Goal: Task Accomplishment & Management: Manage account settings

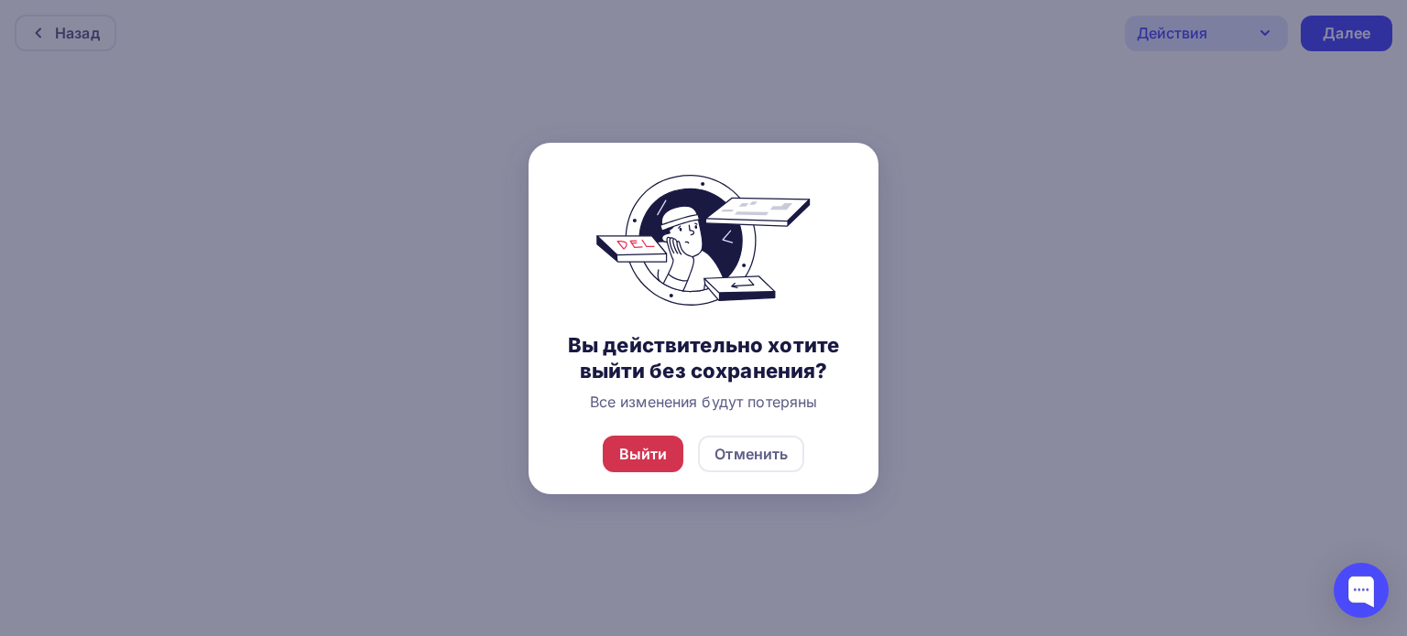
click at [650, 462] on div "Выйти" at bounding box center [643, 454] width 49 height 22
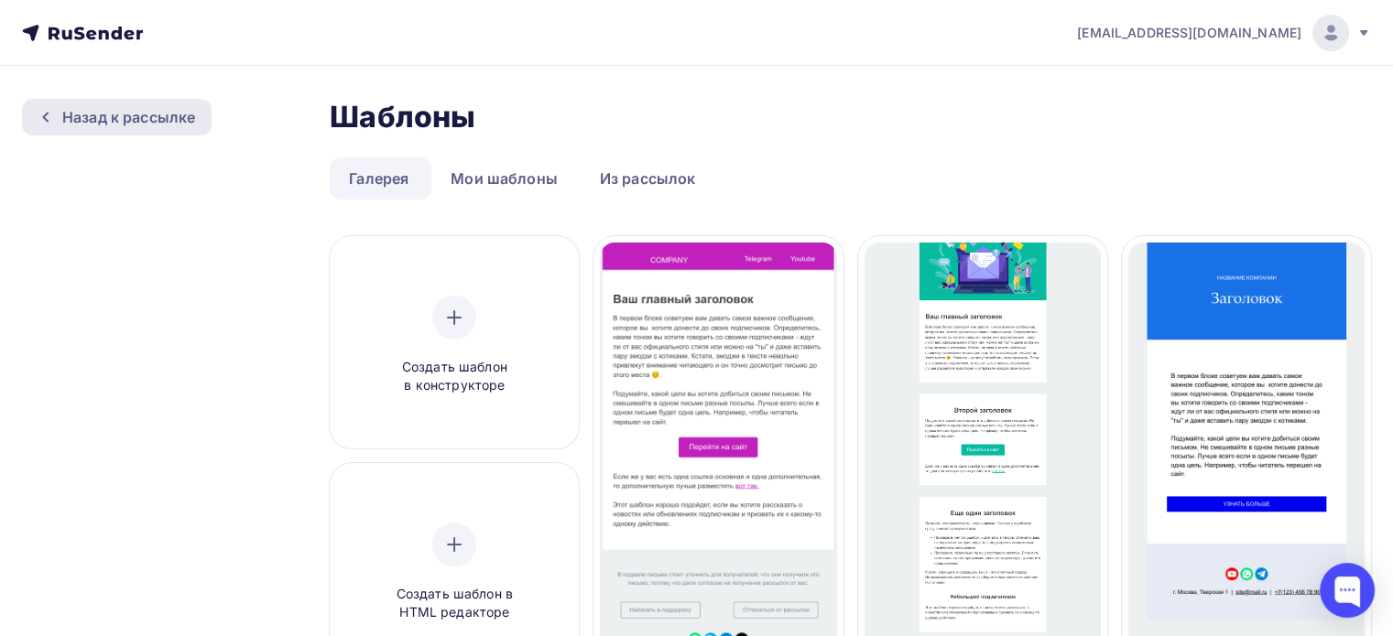
click at [96, 106] on div "Назад к рассылке" at bounding box center [128, 117] width 133 height 22
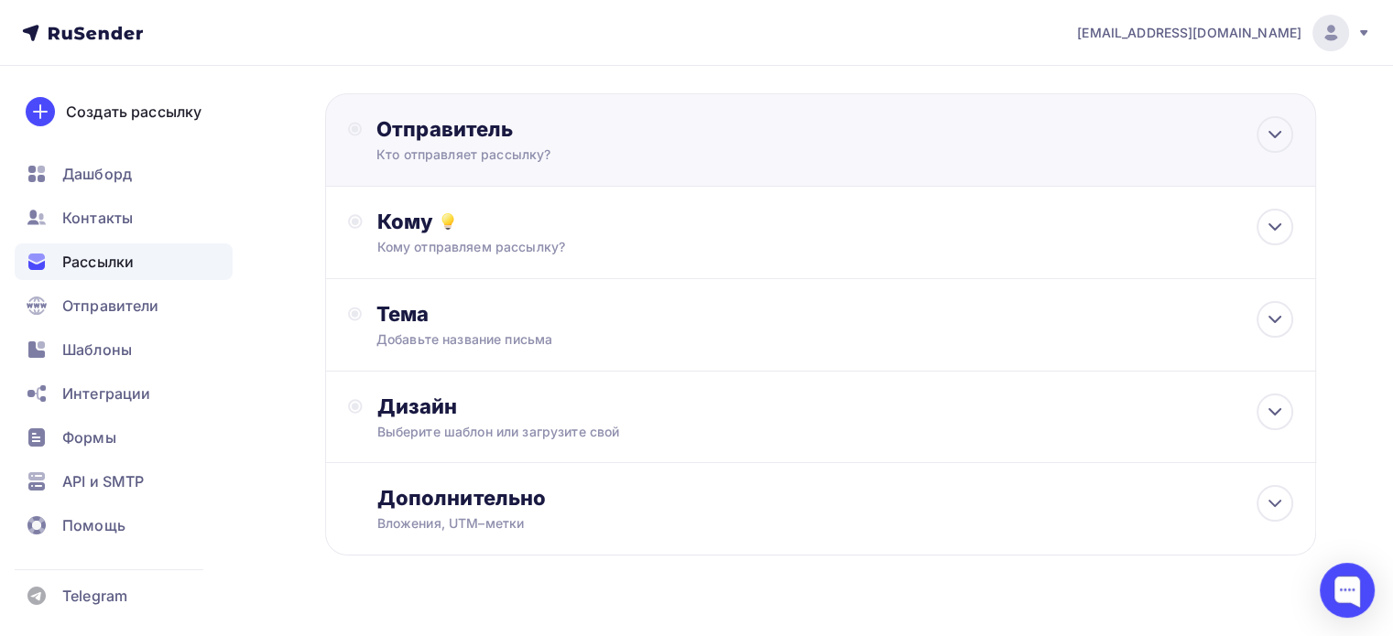
scroll to position [92, 0]
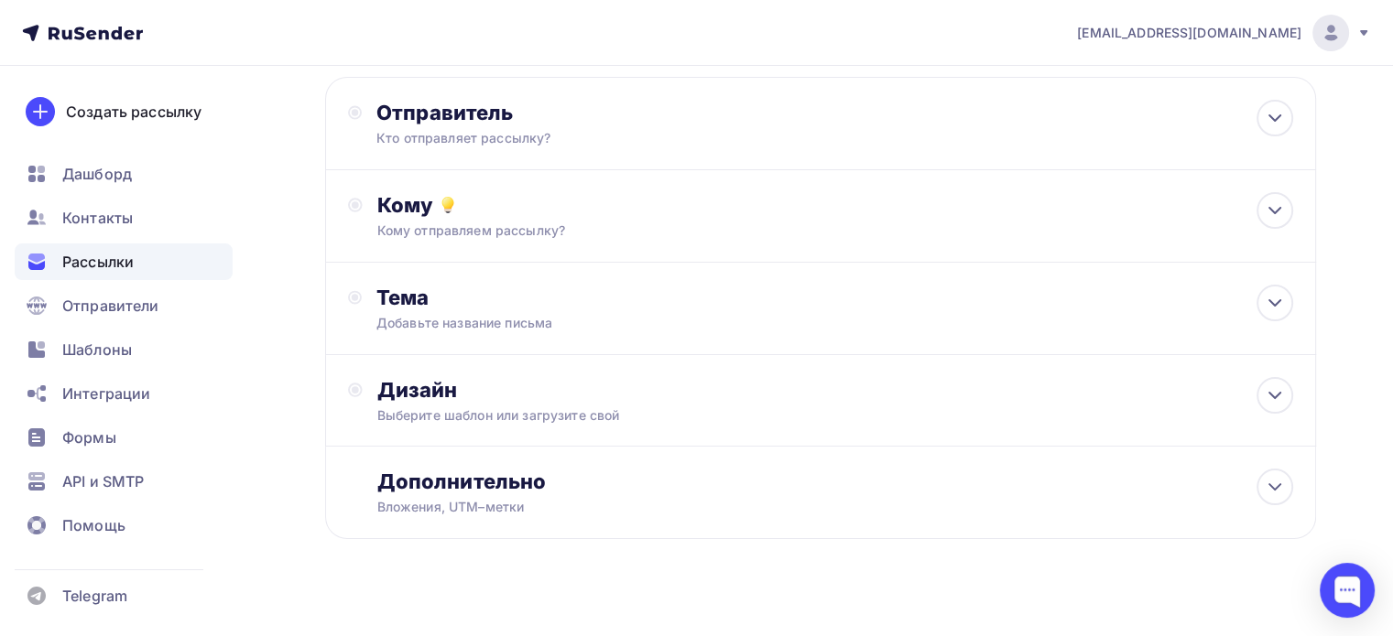
click at [1363, 38] on icon at bounding box center [1363, 33] width 15 height 15
click at [110, 251] on span "Рассылки" at bounding box center [97, 262] width 71 height 22
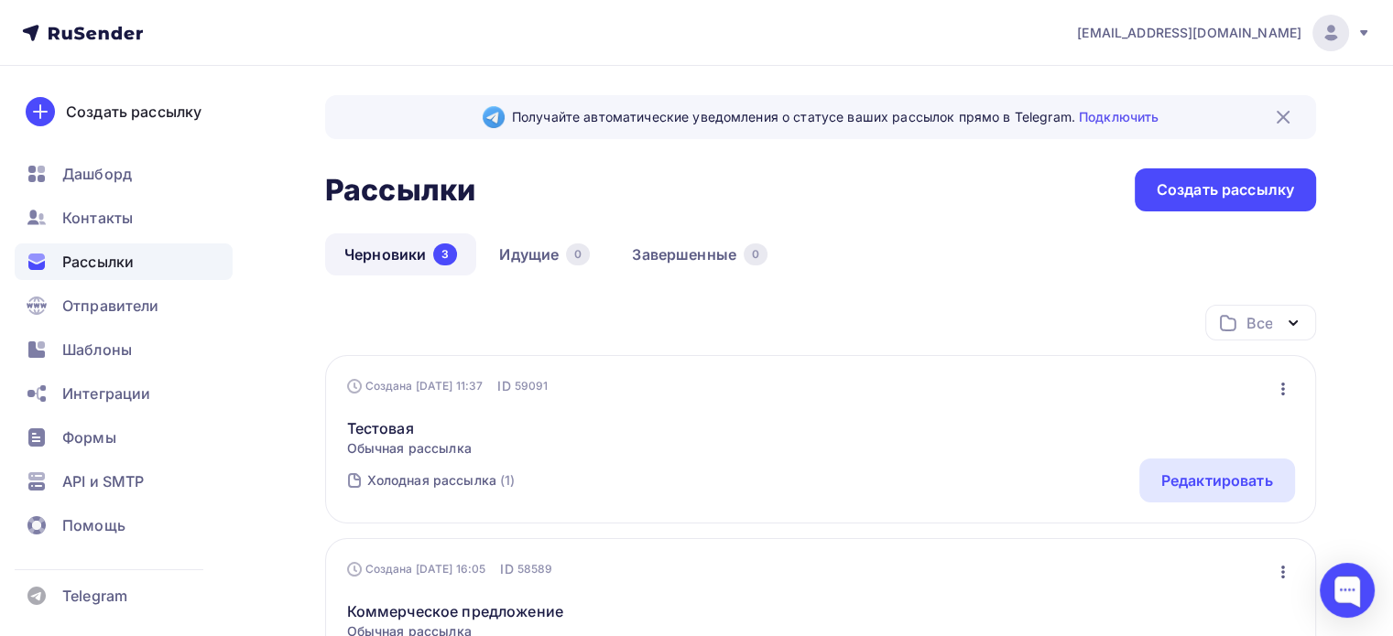
click at [1292, 324] on icon "button" at bounding box center [1292, 323] width 7 height 4
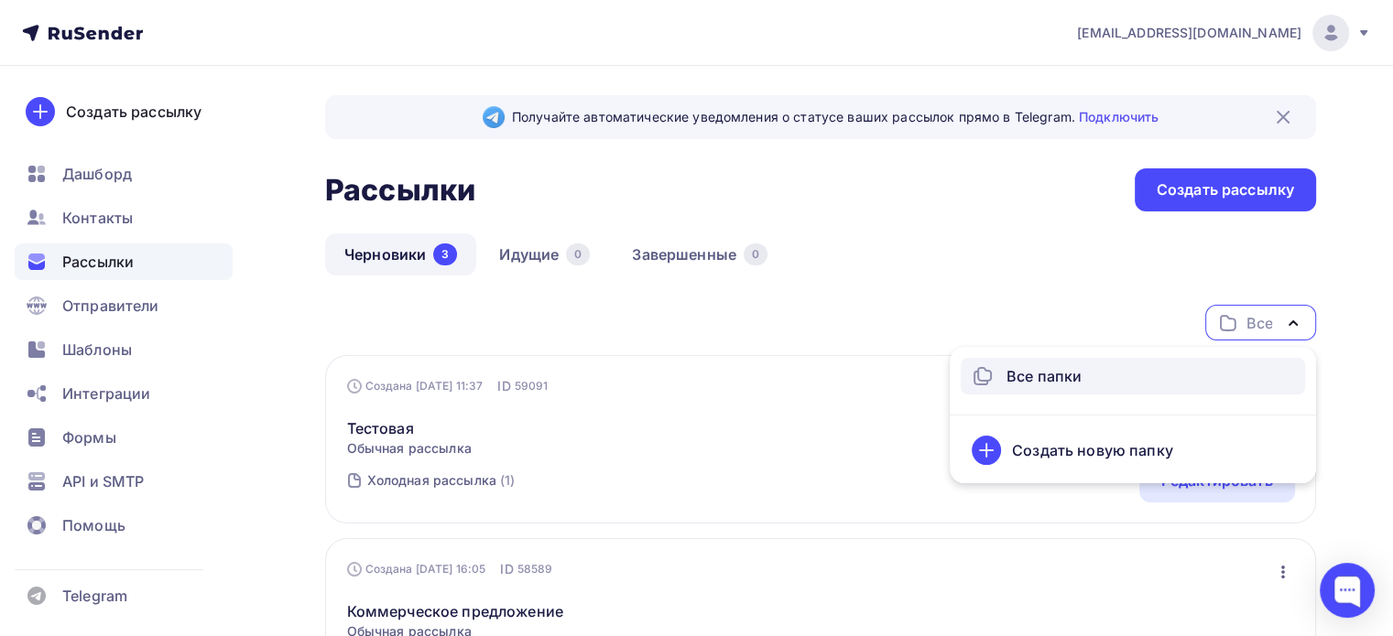
click at [1069, 380] on div "Все папки" at bounding box center [1043, 376] width 75 height 22
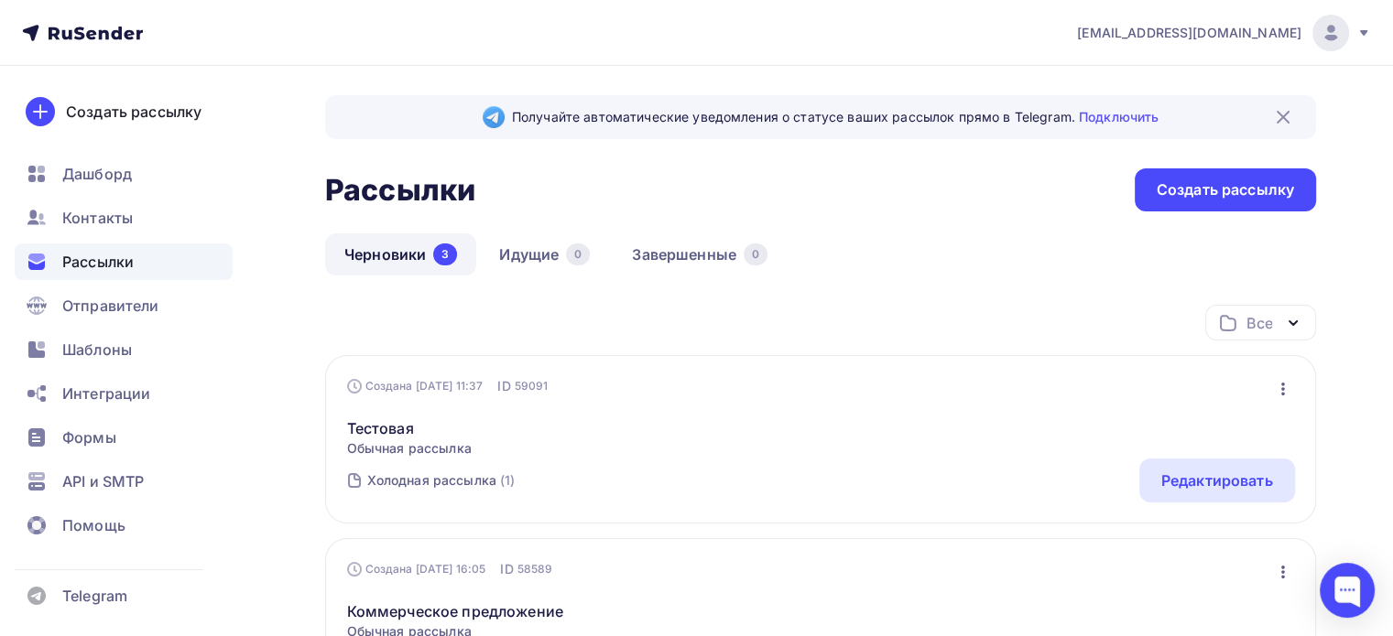
drag, startPoint x: 1296, startPoint y: 378, endPoint x: 1288, endPoint y: 385, distance: 9.7
click at [1288, 385] on div "Создана [DATE] 11:37 ID 59091 Редактировать Копировать Добавить в папку Удалить…" at bounding box center [820, 439] width 991 height 168
click at [1286, 386] on icon "button" at bounding box center [1283, 389] width 22 height 22
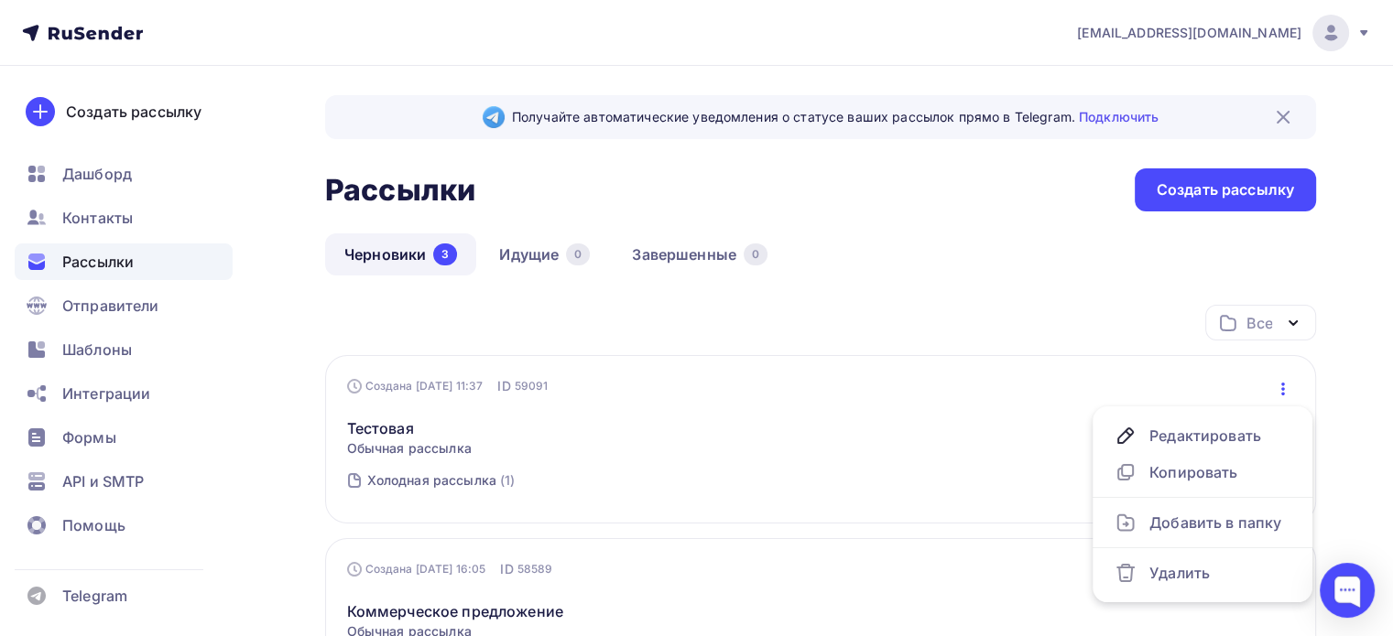
click at [962, 246] on div "Черновики 3 Идущие 0 Завершенные 0" at bounding box center [820, 269] width 991 height 71
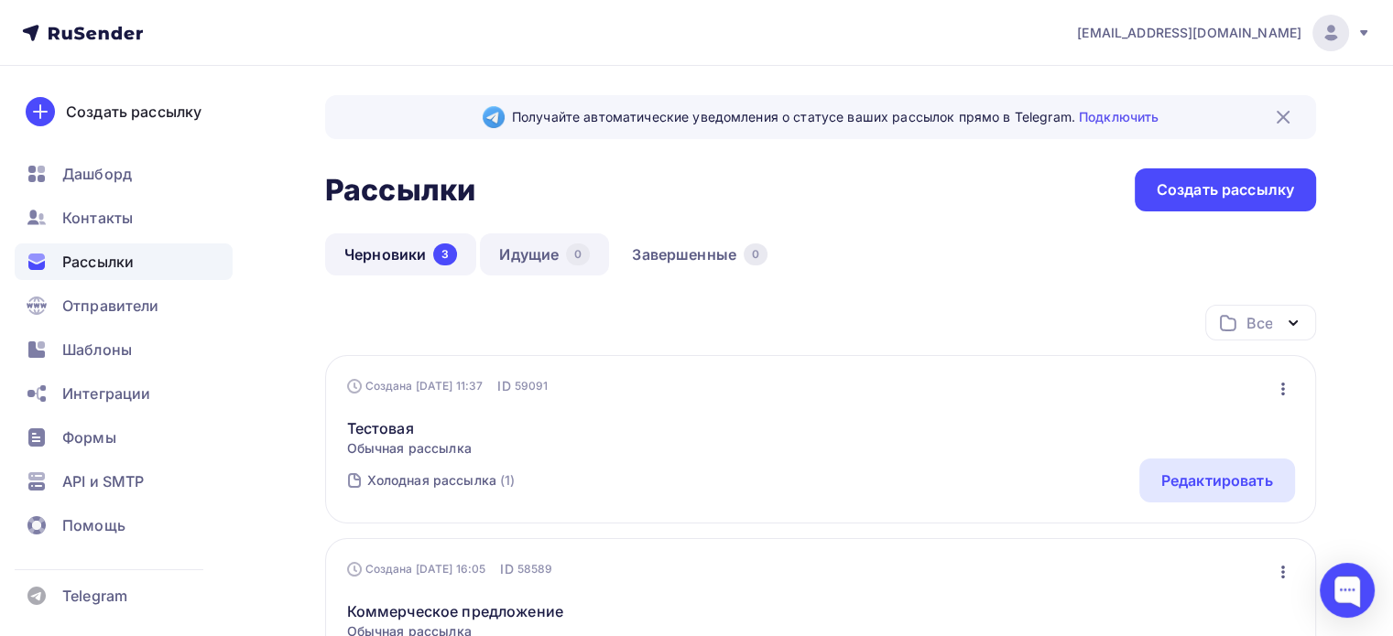
click at [538, 261] on link "Идущие 0" at bounding box center [544, 255] width 129 height 42
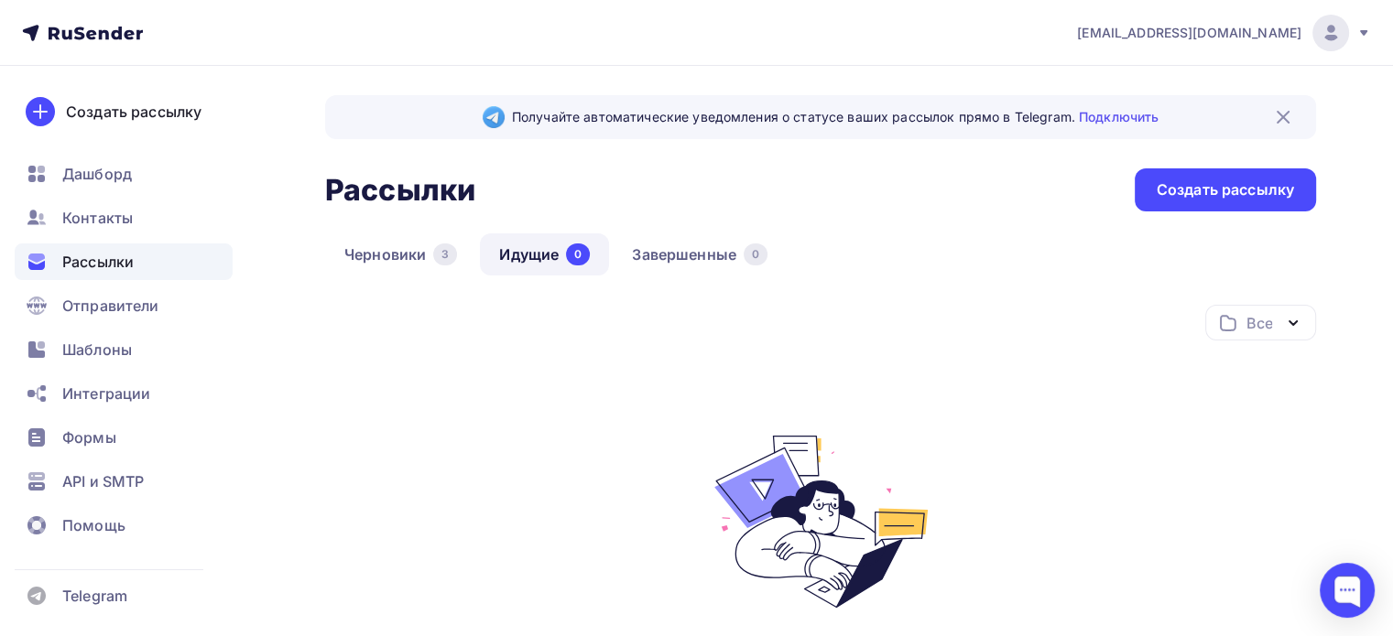
click at [1261, 323] on div "Все" at bounding box center [1259, 323] width 26 height 22
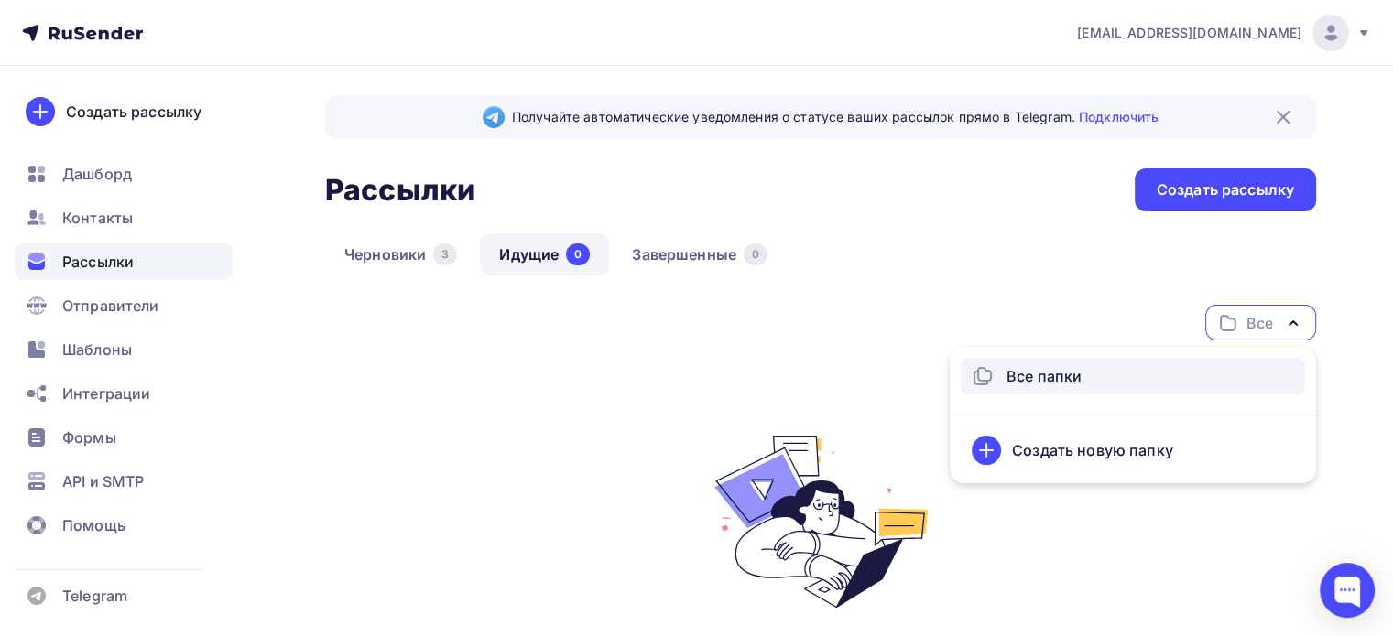
click at [938, 279] on div "Черновики 3 Идущие 0 Завершенные 0" at bounding box center [820, 269] width 991 height 71
